Goal: Navigation & Orientation: Find specific page/section

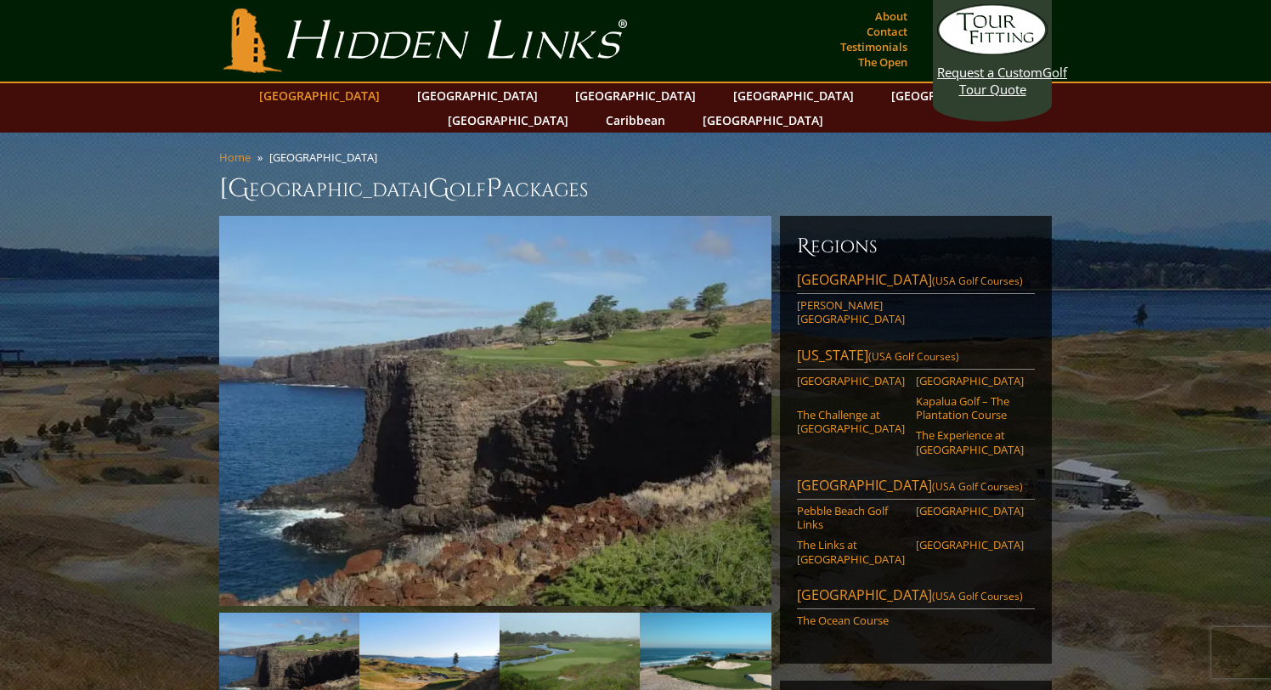
click at [369, 96] on link "[GEOGRAPHIC_DATA]" at bounding box center [320, 95] width 138 height 25
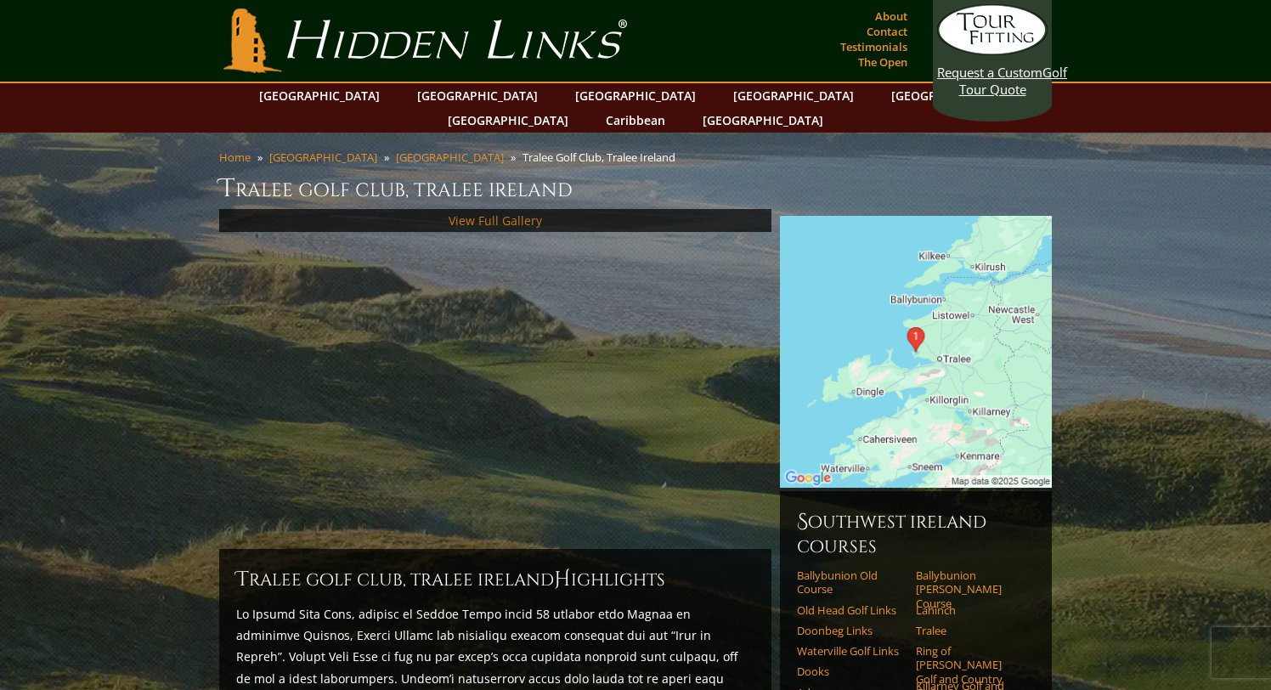
click at [515, 212] on link "View Full Gallery" at bounding box center [495, 220] width 93 height 16
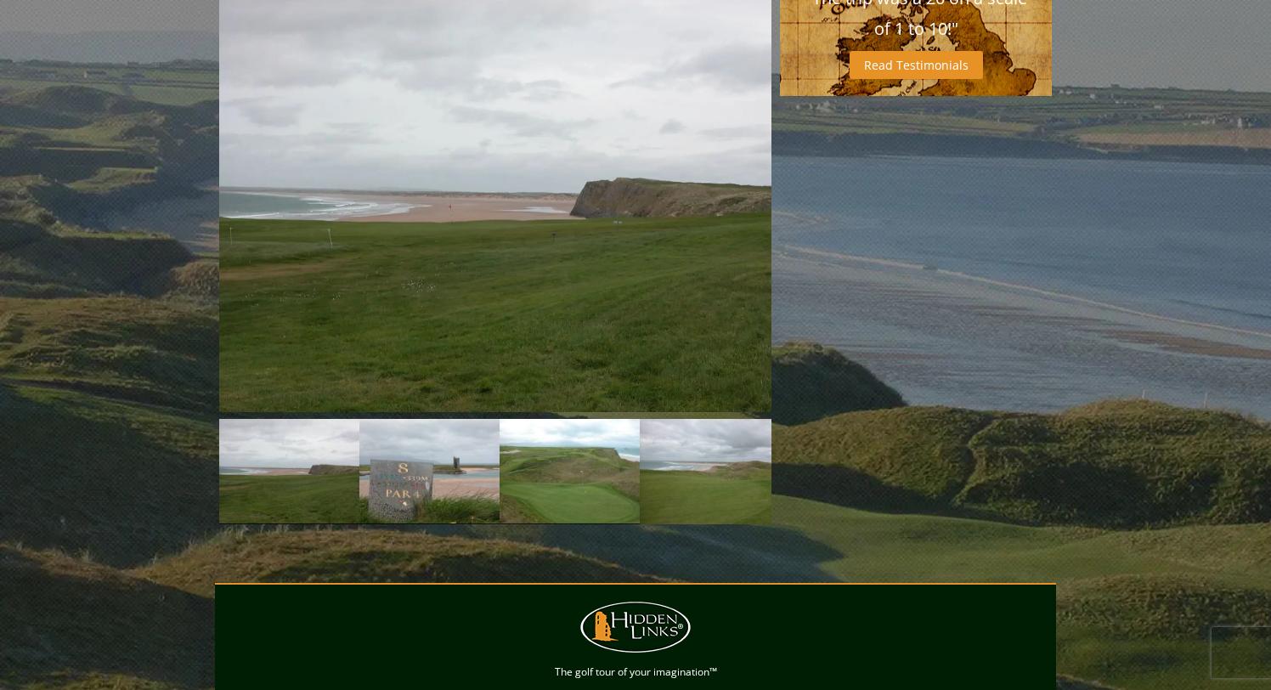
scroll to position [1243, 0]
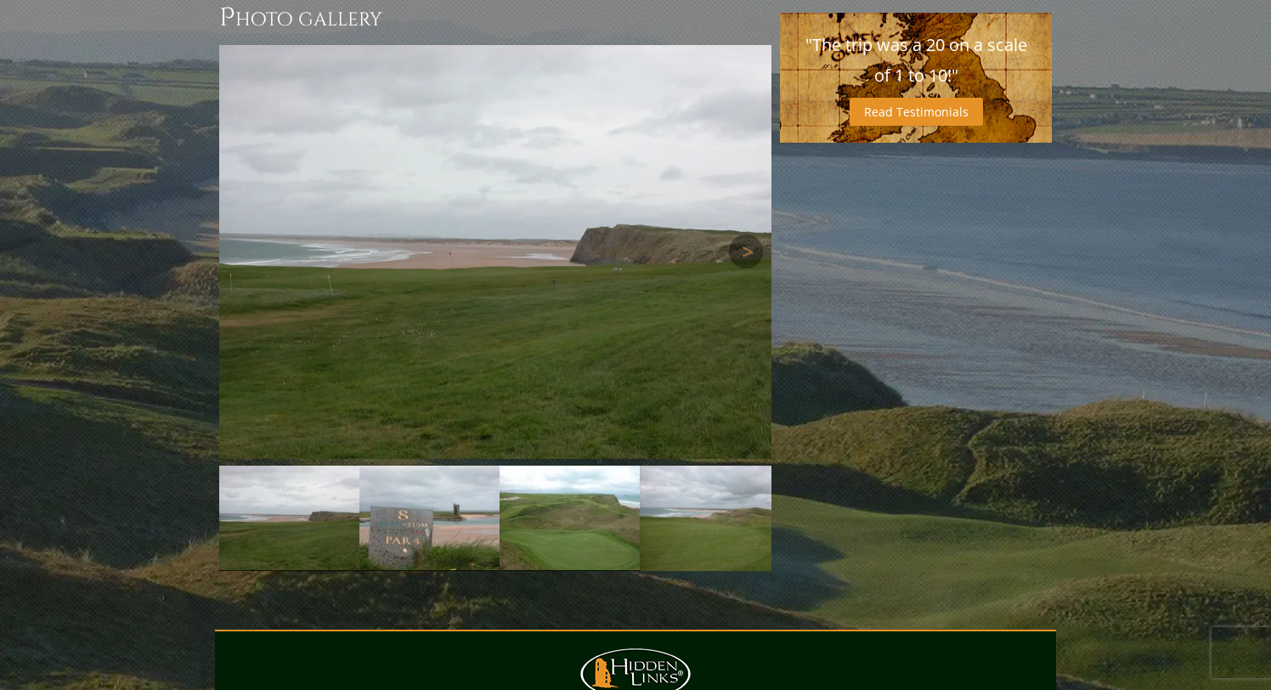
click at [523, 226] on img at bounding box center [495, 252] width 552 height 414
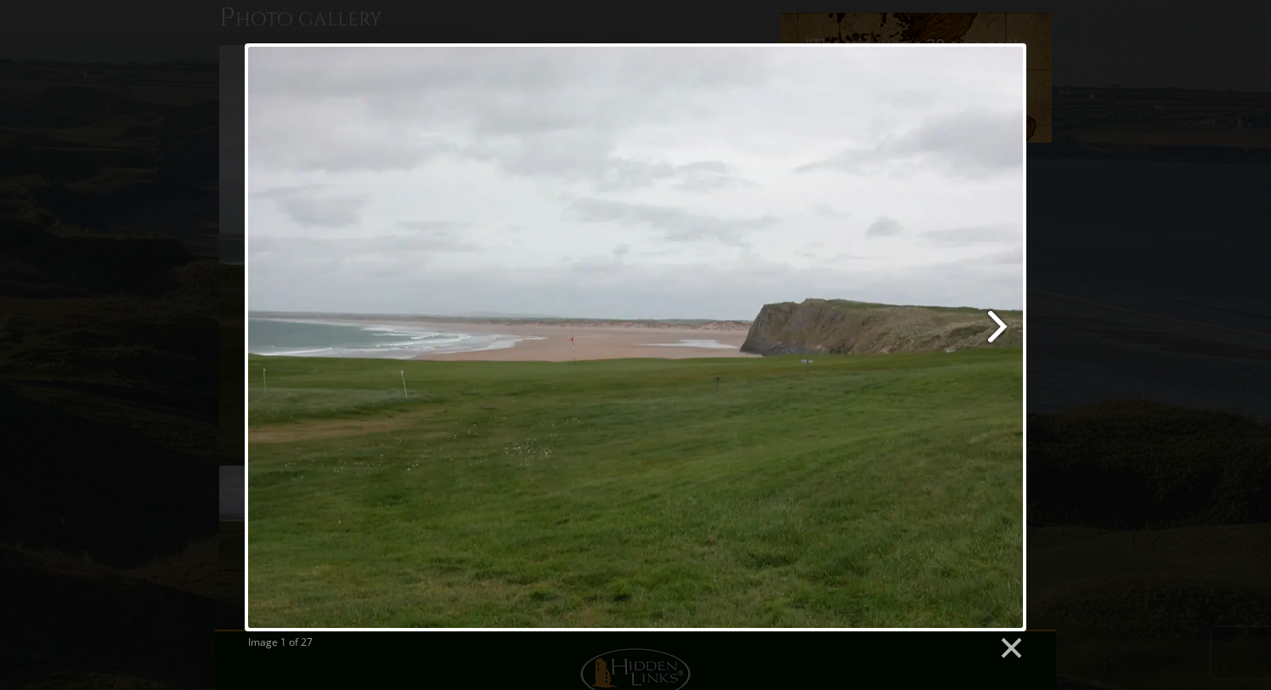
click at [998, 328] on link at bounding box center [776, 337] width 500 height 588
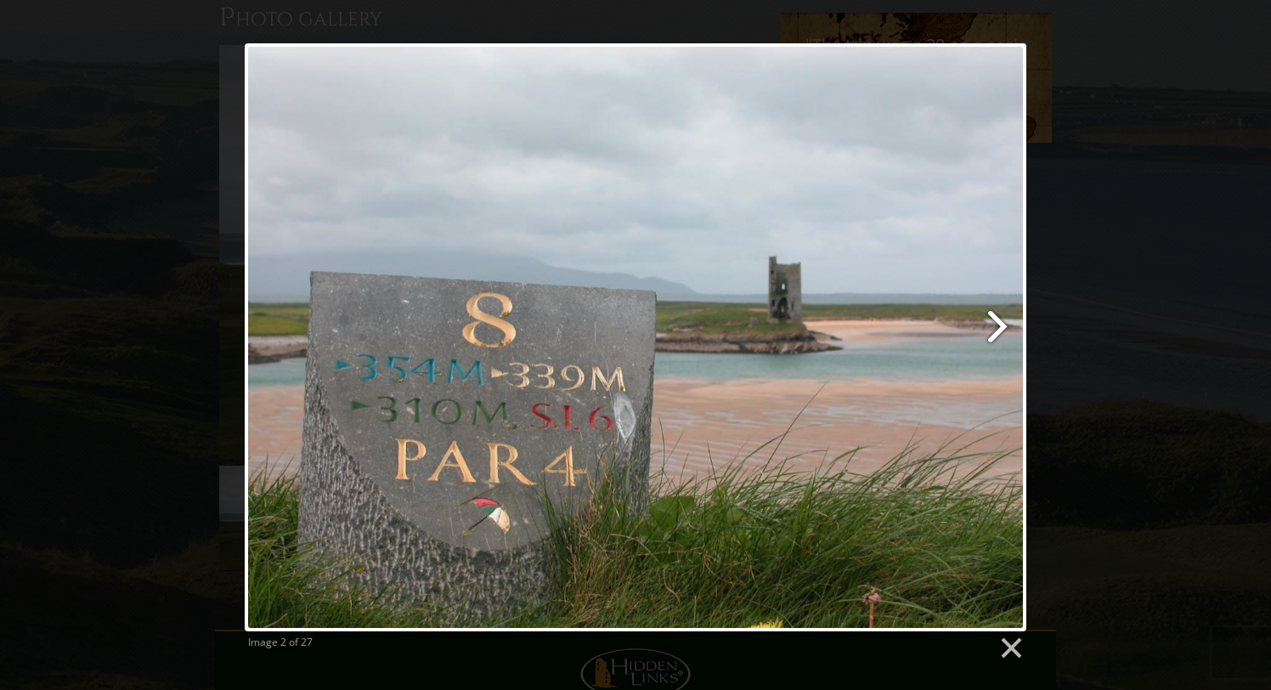
click at [998, 328] on link at bounding box center [776, 337] width 500 height 588
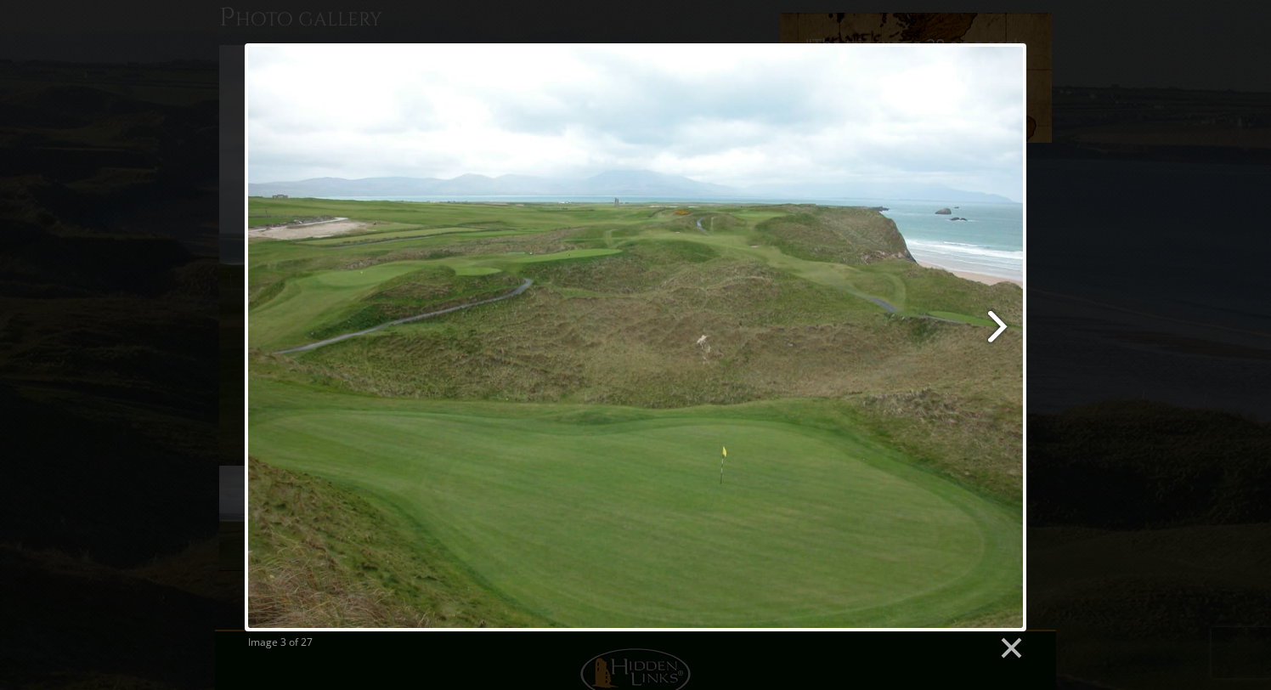
click at [998, 328] on link at bounding box center [776, 337] width 500 height 588
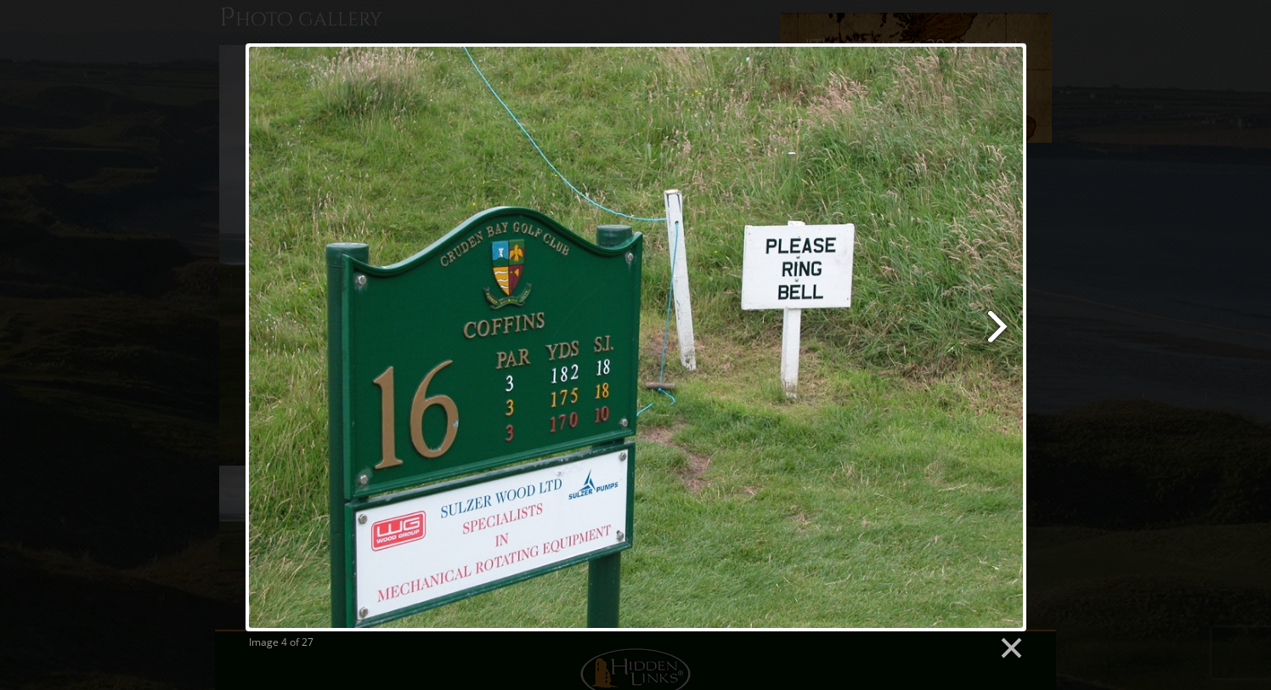
click at [998, 328] on link at bounding box center [775, 337] width 499 height 588
